Goal: Task Accomplishment & Management: Use online tool/utility

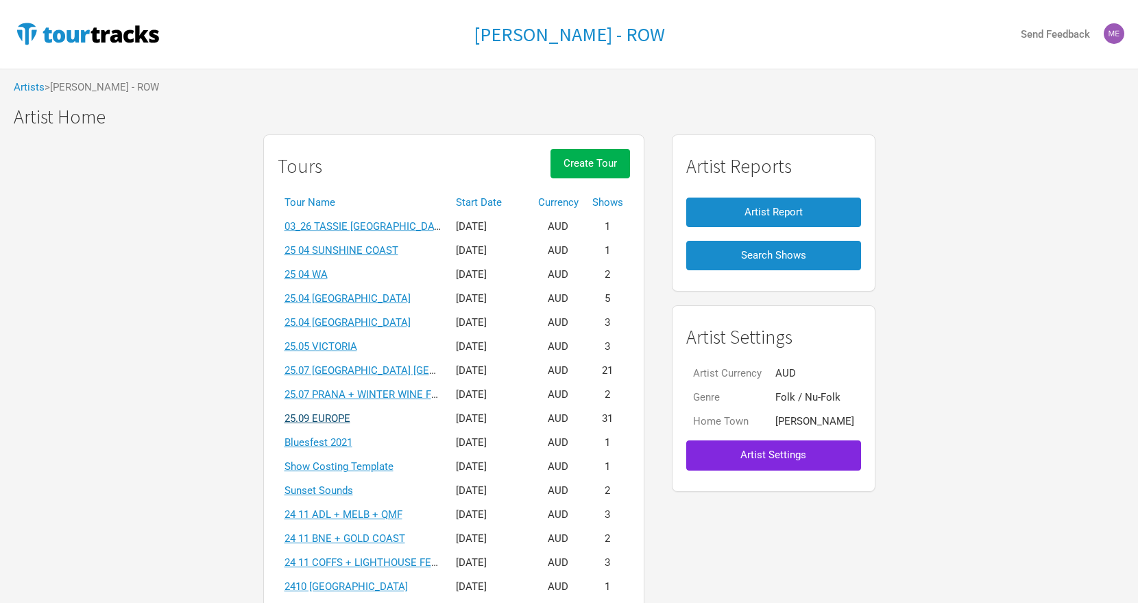
click at [344, 420] on link "25.09 EUROPE" at bounding box center [318, 418] width 66 height 12
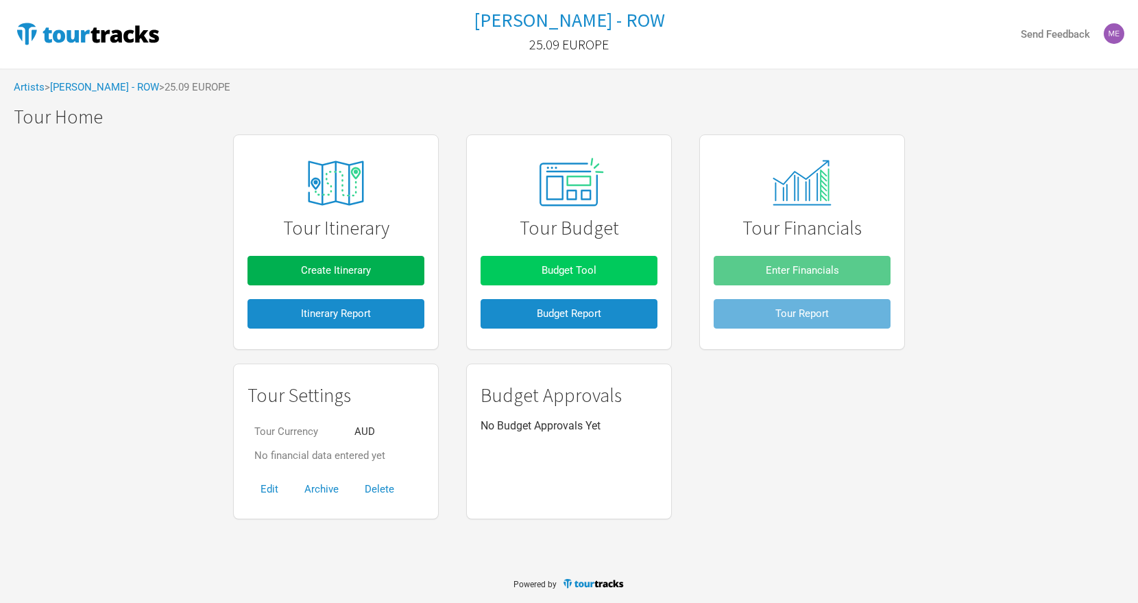
click at [562, 271] on span "Budget Tool" at bounding box center [569, 270] width 55 height 12
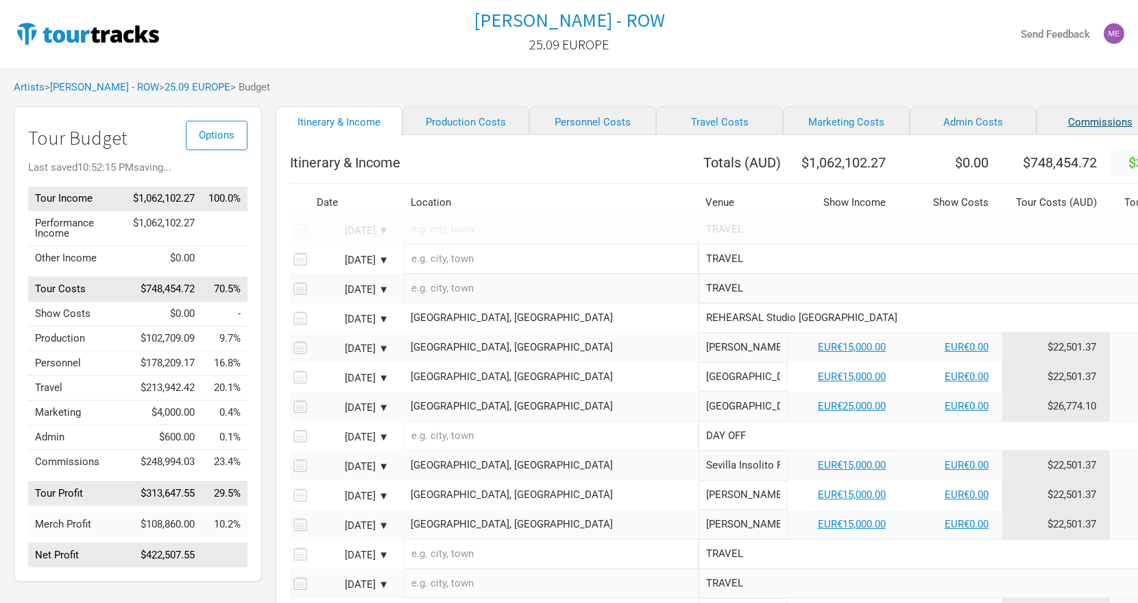
click at [1037, 123] on link "Commissions" at bounding box center [1100, 120] width 127 height 29
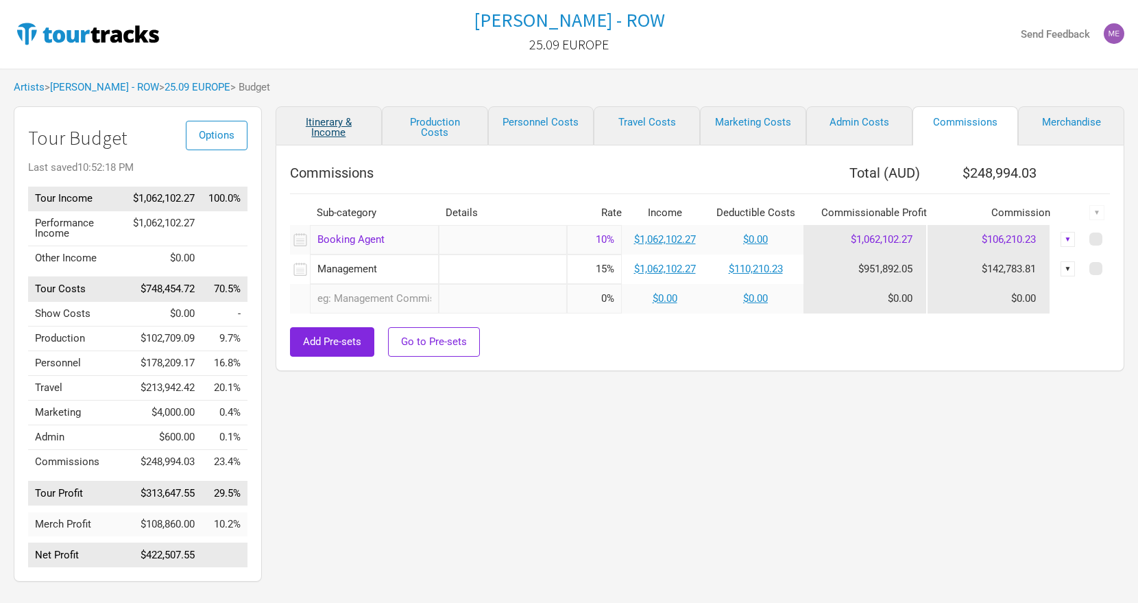
click at [323, 120] on link "Itinerary & Income" at bounding box center [329, 125] width 106 height 39
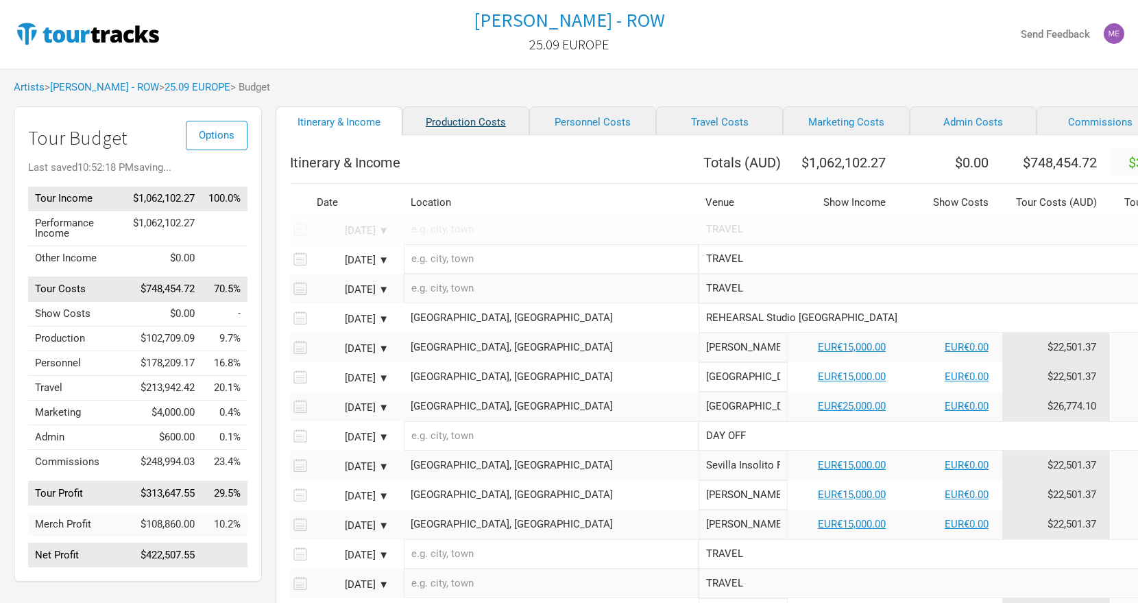
click at [452, 120] on link "Production Costs" at bounding box center [466, 120] width 127 height 29
select select "Total Days"
select select "EUR"
select select "Shows"
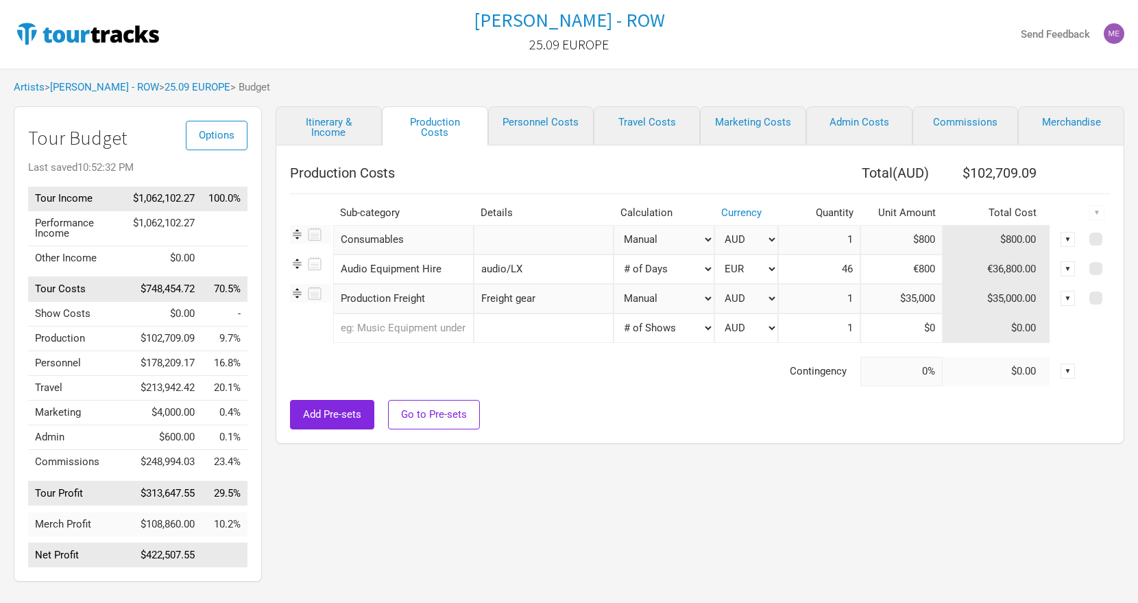
click at [935, 267] on input "€800" at bounding box center [902, 268] width 82 height 29
type input "€8"
click at [935, 270] on input "€700" at bounding box center [902, 268] width 82 height 29
type input "€7"
type input "€605"
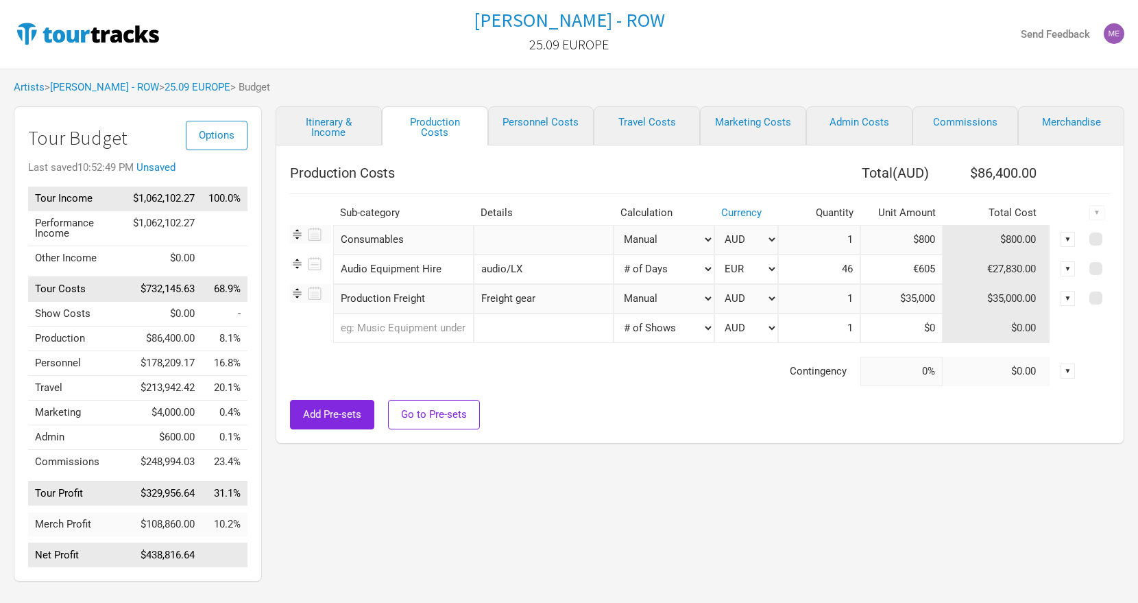
click at [857, 432] on div "Production Costs Total ( AUD ) $86,400.00 Sub-category Details Calculation Curr…" at bounding box center [700, 294] width 849 height 298
click at [1058, 121] on link "Merchandise" at bounding box center [1071, 125] width 106 height 39
select select "Shows"
select select "% of Gross Merch"
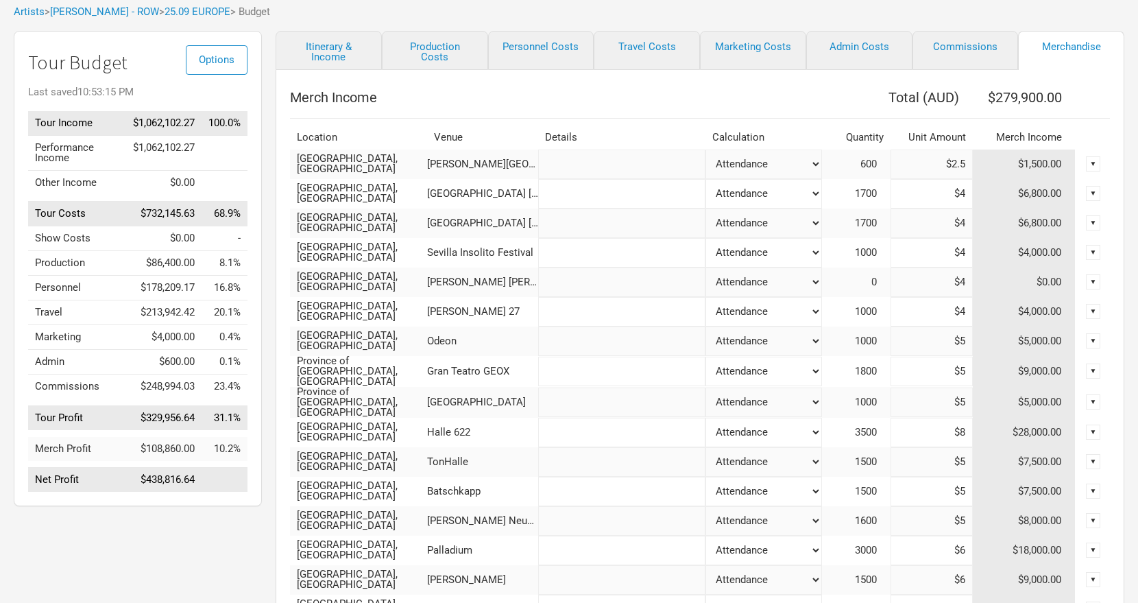
scroll to position [77, 0]
click at [337, 51] on link "Itinerary & Income" at bounding box center [329, 48] width 106 height 39
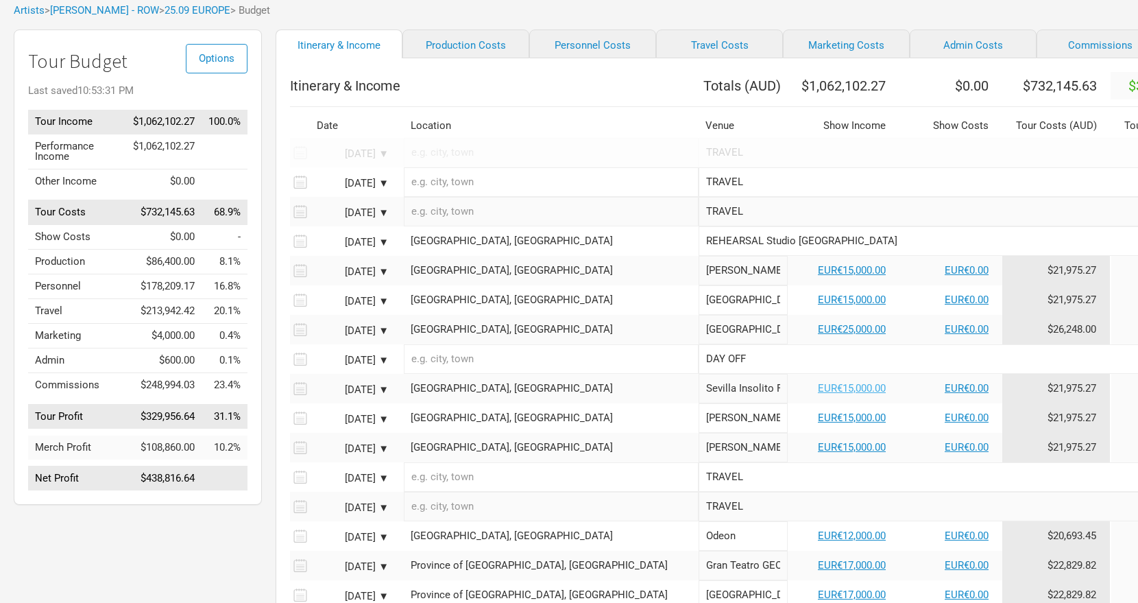
click at [818, 394] on link "EUR€15,000.00" at bounding box center [852, 388] width 68 height 12
select select "Festival"
select select "EUR"
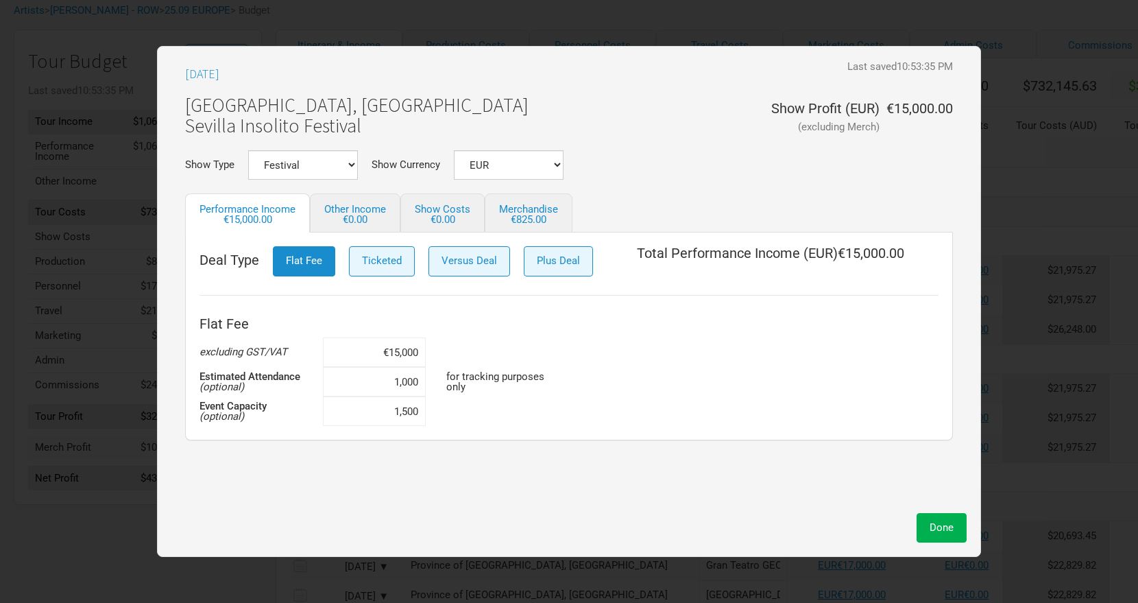
drag, startPoint x: 392, startPoint y: 381, endPoint x: 429, endPoint y: 381, distance: 37.0
click at [429, 381] on div "1,000" at bounding box center [378, 381] width 110 height 29
type input "300"
click at [651, 310] on div "Flat Fee excluding GST/VAT €15,000 Estimated Attendance (optional) 300 for trac…" at bounding box center [569, 368] width 739 height 116
click at [529, 215] on div "€209.00" at bounding box center [528, 220] width 59 height 10
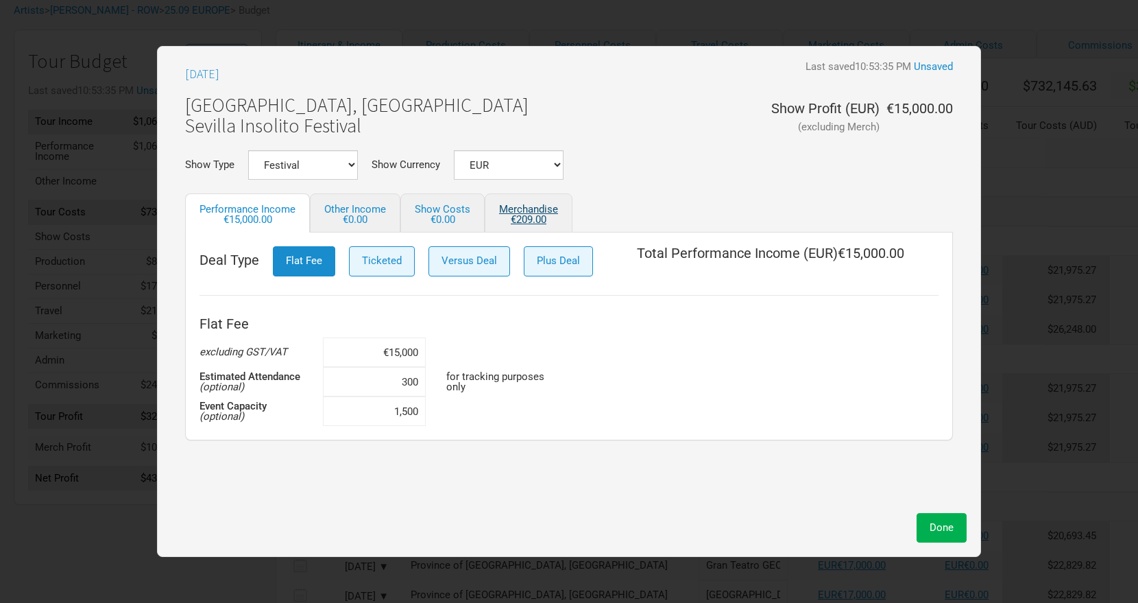
select select "EUR"
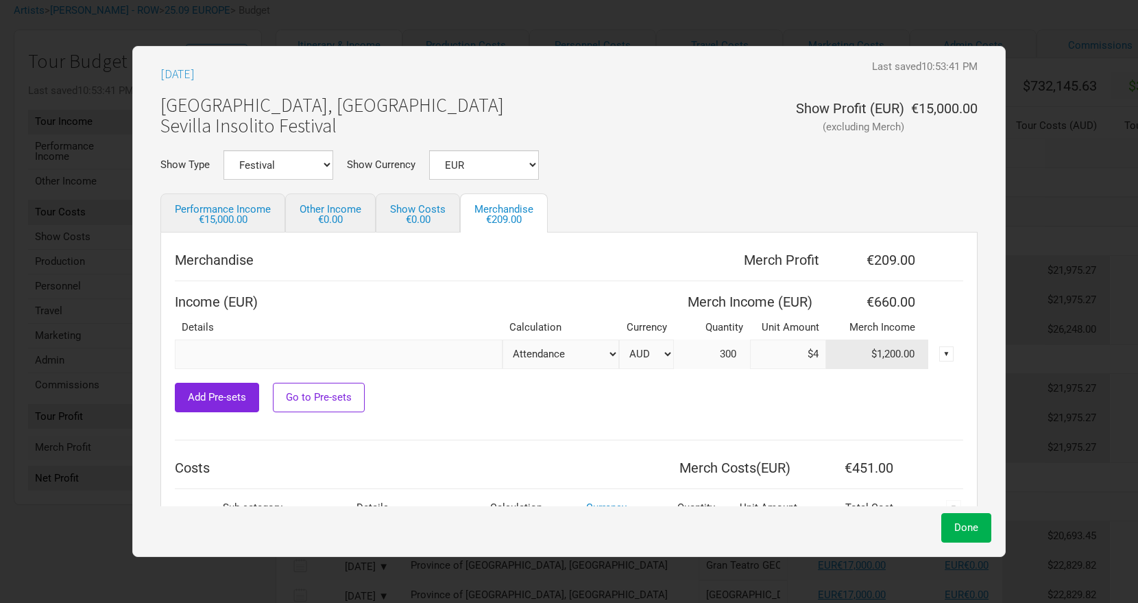
click at [815, 346] on input "$4" at bounding box center [788, 353] width 76 height 29
type input "$10"
click at [957, 530] on span "Done" at bounding box center [967, 527] width 24 height 12
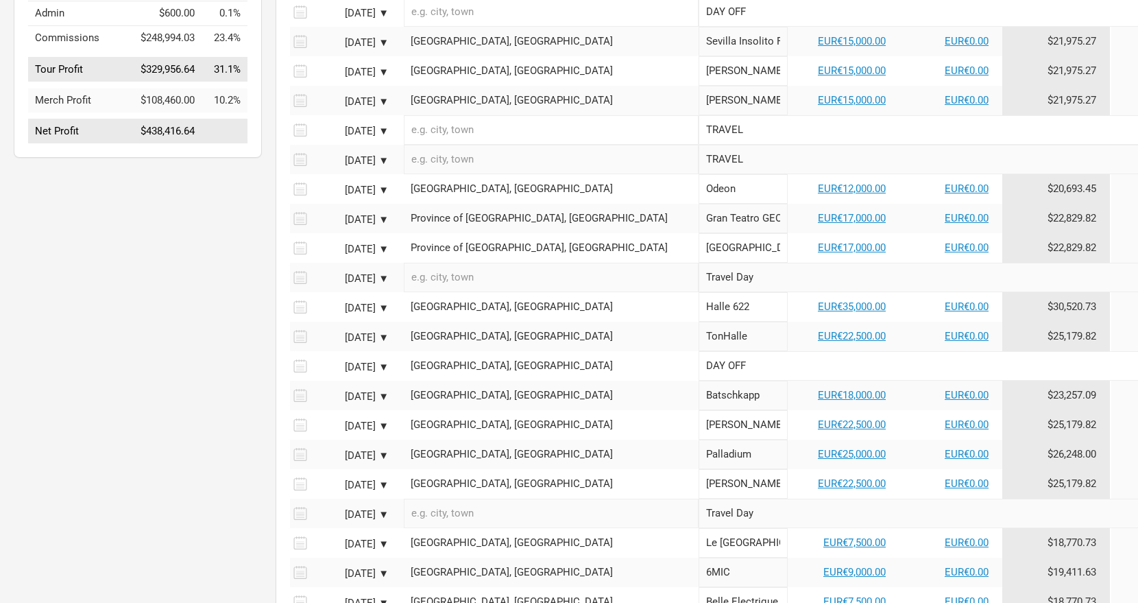
scroll to position [424, 1]
